Goal: Task Accomplishment & Management: Manage account settings

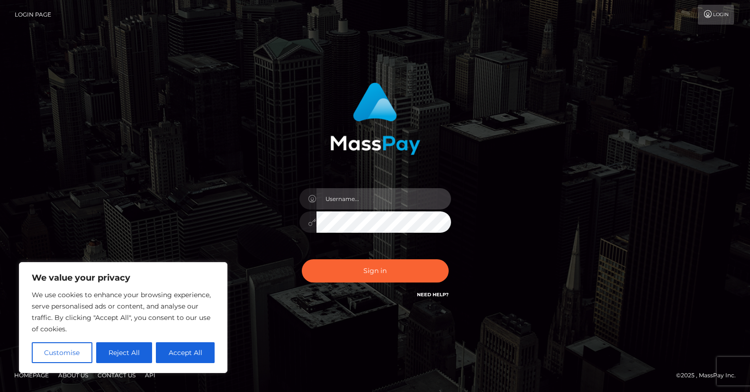
click at [366, 191] on input "text" at bounding box center [383, 198] width 134 height 21
type input "[EMAIL_ADDRESS][DOMAIN_NAME]"
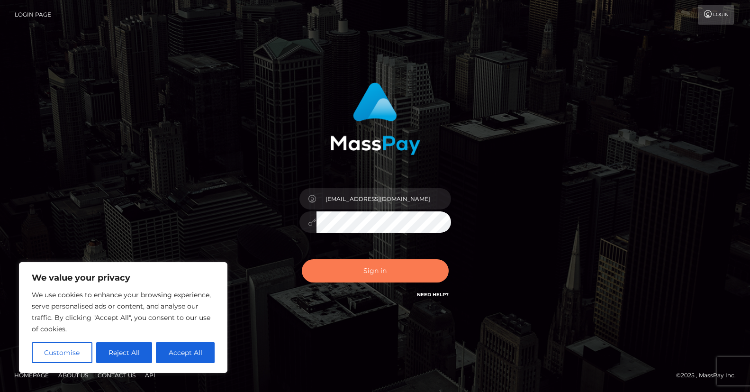
click at [365, 268] on button "Sign in" at bounding box center [375, 270] width 147 height 23
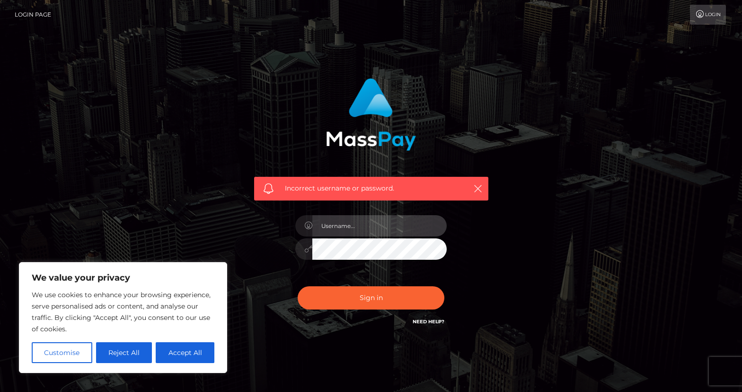
click at [353, 225] on input "text" at bounding box center [380, 225] width 134 height 21
type input "[EMAIL_ADDRESS][DOMAIN_NAME]"
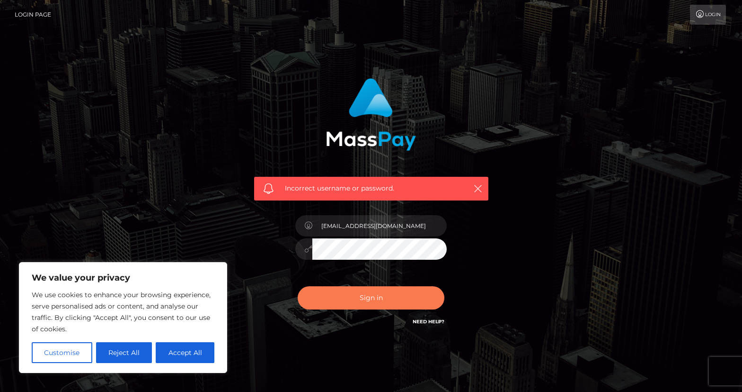
click at [372, 299] on button "Sign in" at bounding box center [371, 297] width 147 height 23
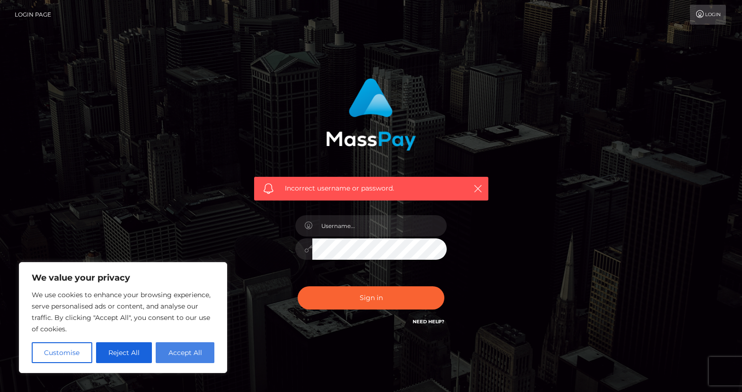
click at [197, 355] on button "Accept All" at bounding box center [185, 352] width 59 height 21
checkbox input "true"
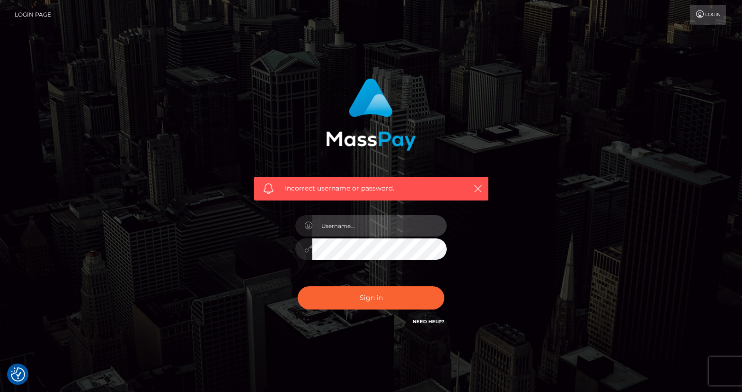
click at [363, 219] on input "text" at bounding box center [380, 225] width 134 height 21
type input "[EMAIL_ADDRESS][DOMAIN_NAME]"
click at [298, 286] on button "Sign in" at bounding box center [371, 297] width 147 height 23
click at [356, 227] on input "text" at bounding box center [380, 225] width 134 height 21
type input "[EMAIL_ADDRESS][DOMAIN_NAME]"
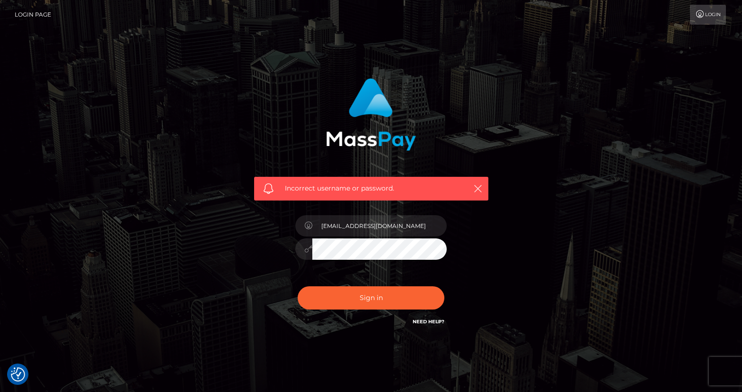
click at [423, 325] on div "Need Help?" at bounding box center [429, 323] width 32 height 12
click at [426, 320] on link "Need Help?" at bounding box center [429, 321] width 32 height 6
click at [262, 299] on div "Incorrect username or password. celestestarr.ttv@gmail.com" at bounding box center [371, 202] width 249 height 263
click at [718, 18] on link "Login" at bounding box center [708, 15] width 36 height 20
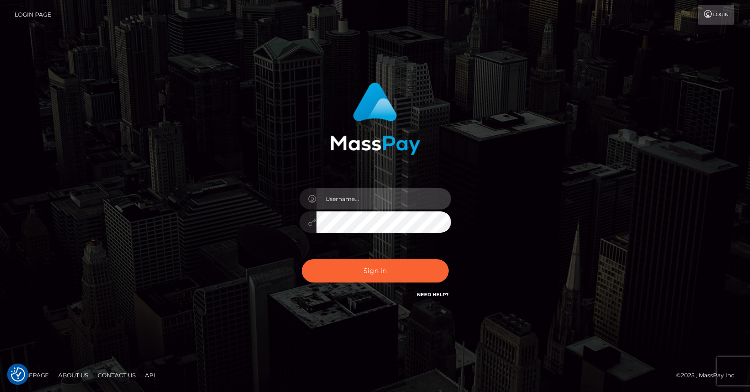
click at [356, 197] on input "text" at bounding box center [383, 198] width 134 height 21
type input "[EMAIL_ADDRESS][DOMAIN_NAME]"
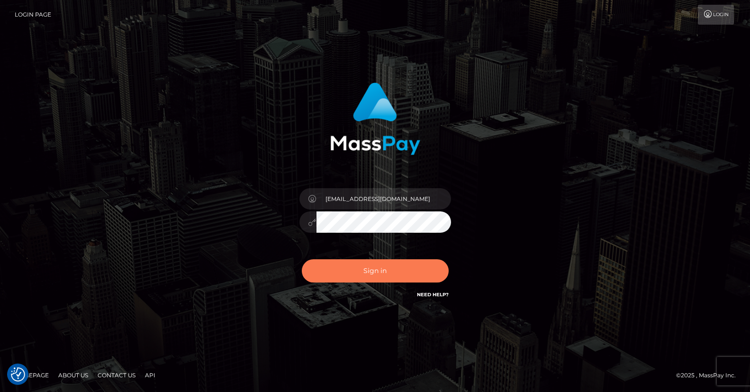
click at [372, 268] on button "Sign in" at bounding box center [375, 270] width 147 height 23
